Goal: Book appointment/travel/reservation

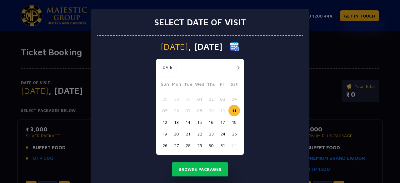
click at [220, 123] on button "17" at bounding box center [223, 122] width 12 height 12
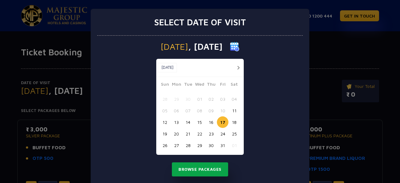
click at [187, 173] on button "Browse Packages" at bounding box center [200, 169] width 56 height 14
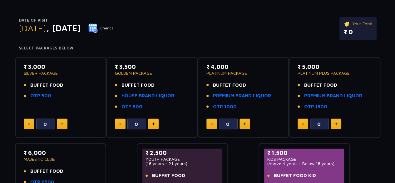
scroll to position [94, 0]
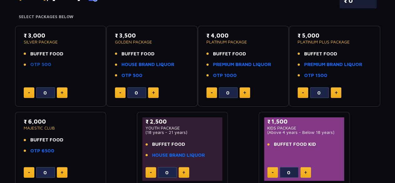
click at [46, 62] on link "OTP 500" at bounding box center [40, 64] width 21 height 7
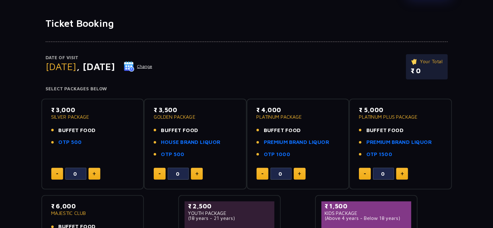
scroll to position [31, 0]
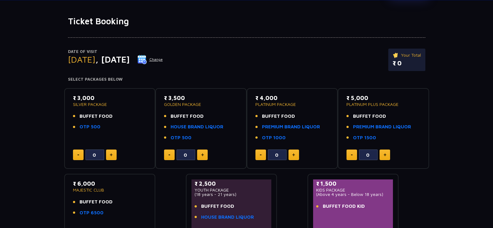
click at [399, 155] on div "Date of Visit [DATE] Change Your Total ₹ 0 Select Packages Below ₹ 3,000 SILVER…" at bounding box center [246, 138] width 493 height 223
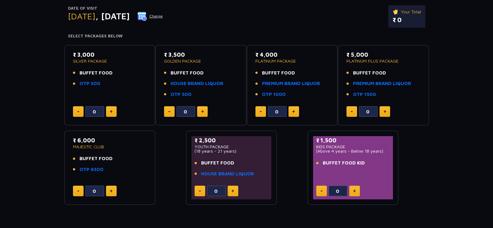
scroll to position [39, 0]
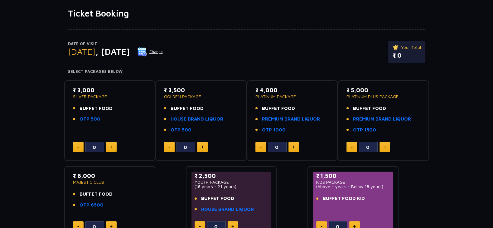
click at [112, 145] on button at bounding box center [111, 147] width 11 height 11
type input "2"
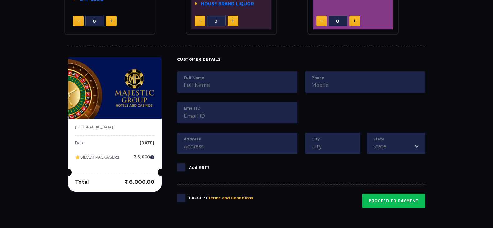
scroll to position [273, 0]
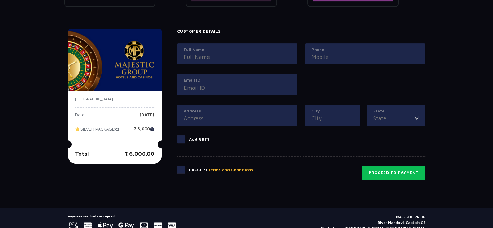
click at [111, 150] on div "Total ₹ 6,000.00" at bounding box center [114, 154] width 79 height 8
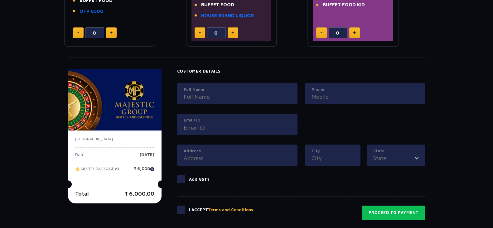
scroll to position [221, 0]
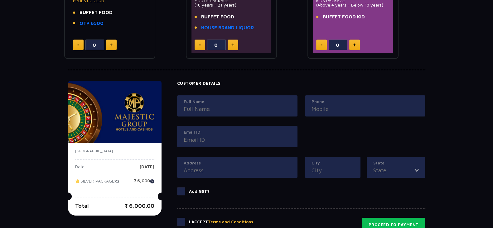
click at [195, 81] on h4 "Customer Details" at bounding box center [301, 83] width 248 height 5
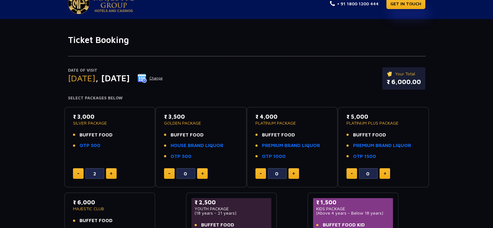
scroll to position [0, 0]
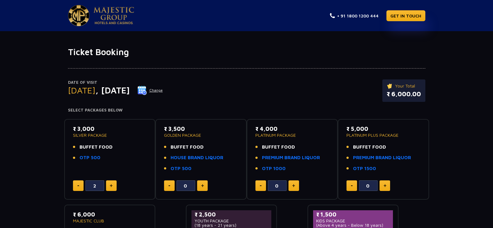
drag, startPoint x: 98, startPoint y: 135, endPoint x: 114, endPoint y: 135, distance: 15.6
click at [114, 135] on p "SILVER PACKAGE" at bounding box center [110, 135] width 74 height 4
drag, startPoint x: 74, startPoint y: 135, endPoint x: 116, endPoint y: 135, distance: 42.1
click at [116, 135] on p "SILVER PACKAGE" at bounding box center [110, 135] width 74 height 4
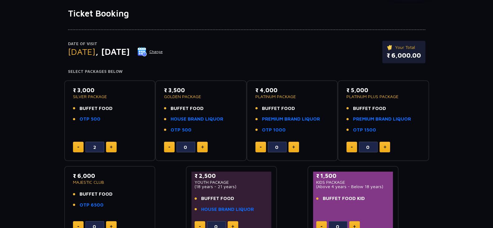
click at [124, 95] on p "SILVER PACKAGE" at bounding box center [110, 97] width 74 height 4
click at [78, 101] on div "₹ 3,000 SILVER PACKAGE BUFFET FOOD OTP 500" at bounding box center [110, 106] width 74 height 41
drag, startPoint x: 167, startPoint y: 95, endPoint x: 211, endPoint y: 96, distance: 44.0
click at [211, 96] on p "GOLDEN PACKAGE" at bounding box center [201, 97] width 74 height 4
click at [95, 87] on p "₹ 3,000" at bounding box center [110, 90] width 74 height 8
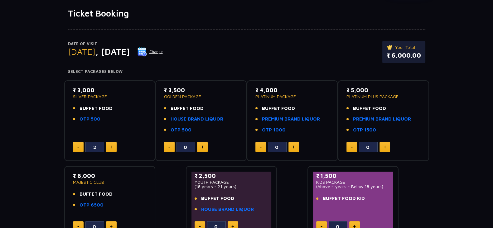
drag, startPoint x: 209, startPoint y: 93, endPoint x: 156, endPoint y: 93, distance: 52.4
click at [156, 93] on div "₹ 3,500 GOLDEN PACKAGE BUFFET FOOD HOUSE BRAND LIQUOR OTP 500 0" at bounding box center [200, 121] width 91 height 81
click at [202, 92] on p "₹ 3,500" at bounding box center [201, 90] width 74 height 8
drag, startPoint x: 200, startPoint y: 97, endPoint x: 162, endPoint y: 96, distance: 38.1
click at [162, 96] on div "₹ 3,500 GOLDEN PACKAGE BUFFET FOOD HOUSE BRAND LIQUOR OTP 500 0" at bounding box center [201, 121] width 80 height 70
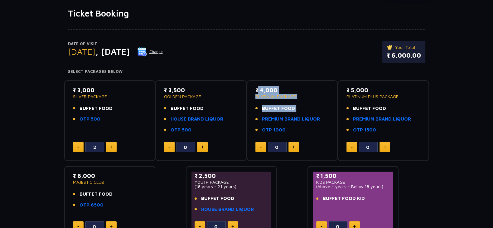
drag, startPoint x: 329, startPoint y: 116, endPoint x: 253, endPoint y: 90, distance: 80.9
click at [253, 90] on div "₹ 4,000 PLATINUM PACKAGE BUFFET FOOD PREMIUM BRAND LIQUOR OTP 1000 0" at bounding box center [293, 121] width 80 height 70
click at [324, 116] on li "PREMIUM BRAND LIQUOR" at bounding box center [293, 119] width 74 height 7
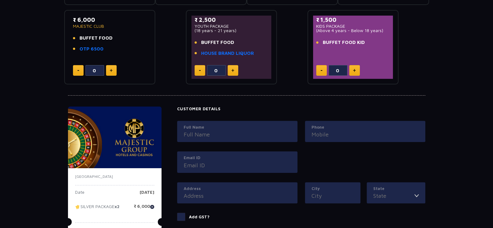
scroll to position [299, 0]
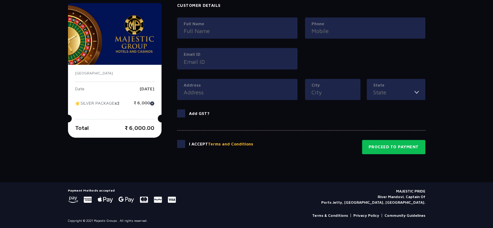
click at [181, 144] on span at bounding box center [181, 144] width 8 height 8
click at [0, 0] on input "checkbox" at bounding box center [0, 0] width 0 height 0
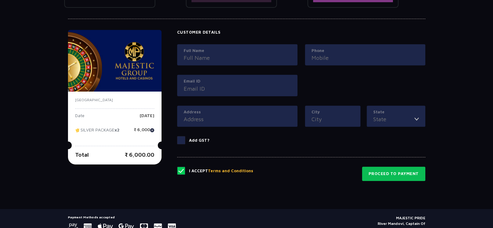
scroll to position [260, 0]
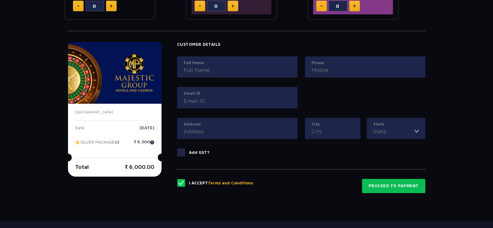
click at [212, 72] on input "Full Name" at bounding box center [237, 70] width 107 height 8
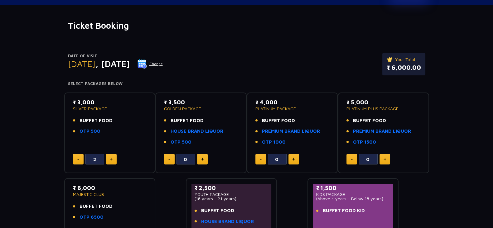
scroll to position [0, 0]
